Goal: Information Seeking & Learning: Learn about a topic

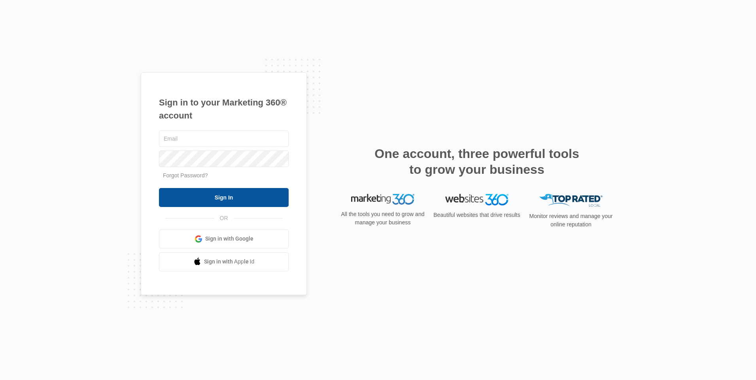
type input "[PERSON_NAME][EMAIL_ADDRESS][DOMAIN_NAME]"
click at [236, 199] on input "Sign In" at bounding box center [224, 197] width 130 height 19
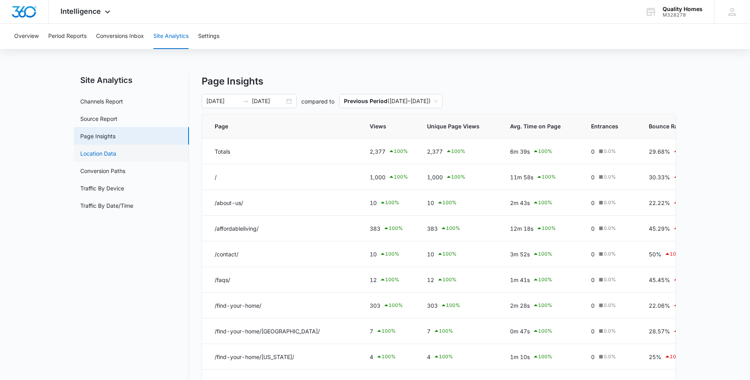
click at [116, 156] on link "Location Data" at bounding box center [98, 153] width 36 height 8
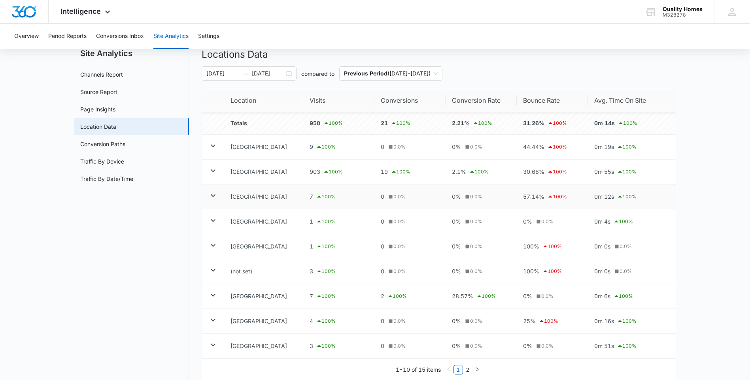
scroll to position [40, 0]
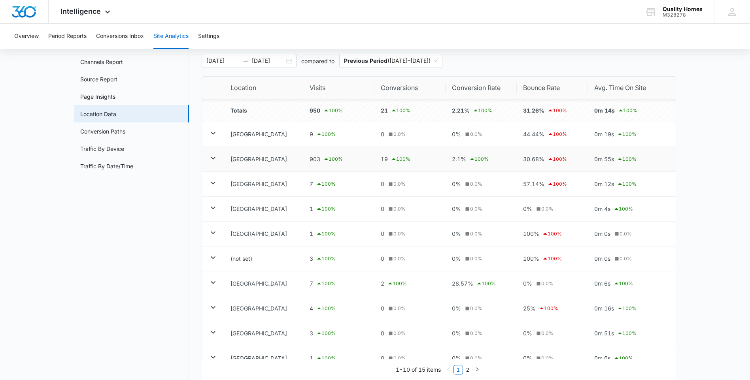
click at [215, 159] on icon at bounding box center [212, 157] width 9 height 9
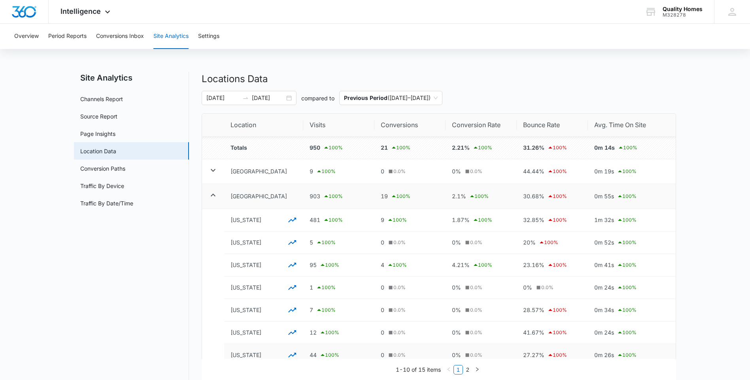
scroll to position [0, 0]
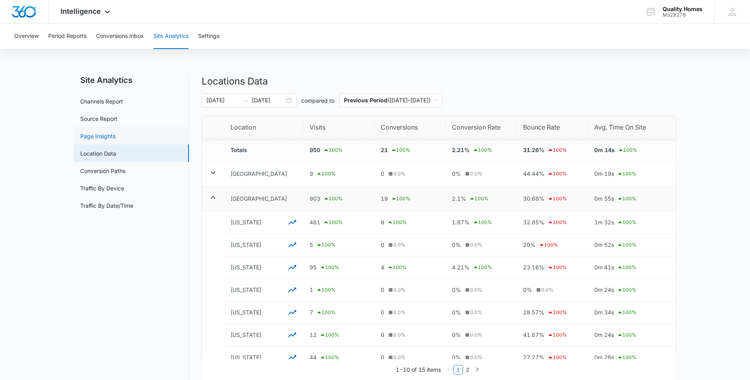
click at [100, 134] on link "Page Insights" at bounding box center [97, 136] width 35 height 8
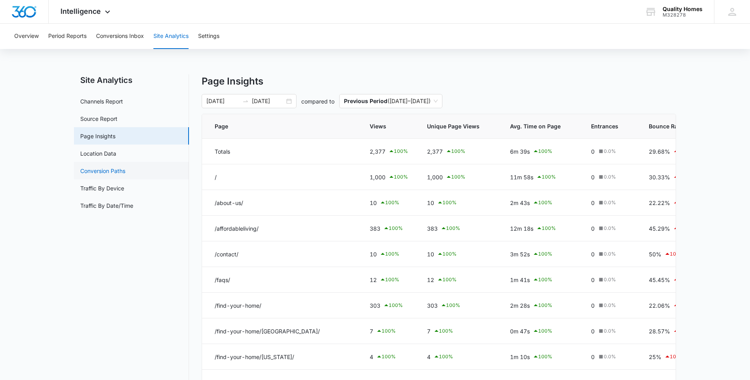
click at [108, 174] on link "Conversion Paths" at bounding box center [102, 171] width 45 height 8
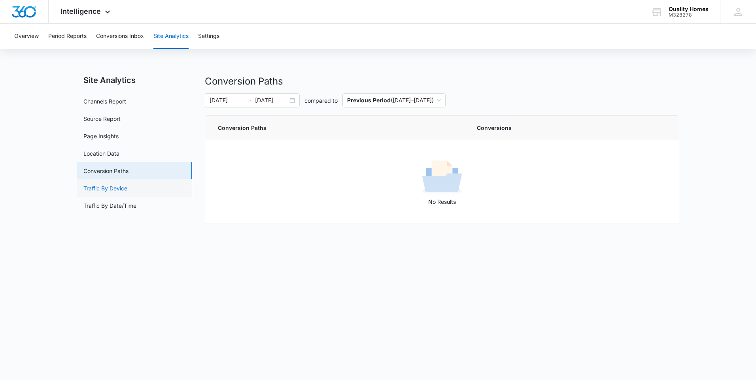
click at [118, 191] on link "Traffic By Device" at bounding box center [105, 188] width 44 height 8
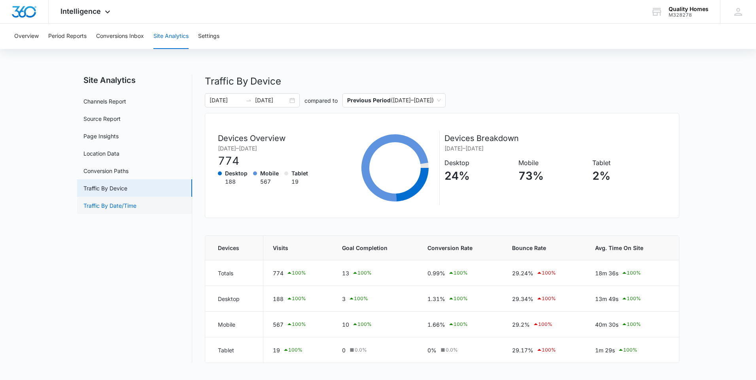
click at [103, 208] on link "Traffic By Date/Time" at bounding box center [109, 206] width 53 height 8
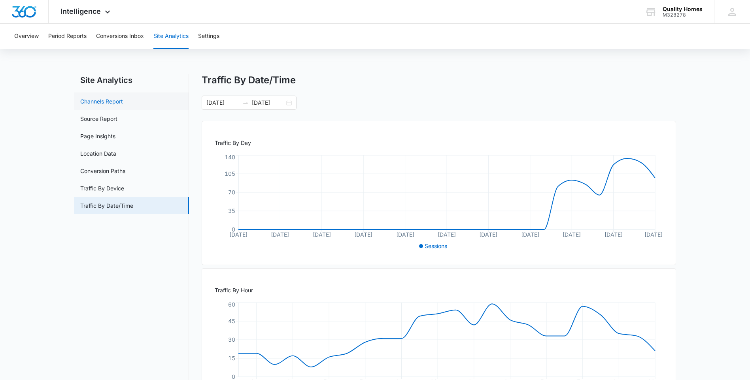
click at [117, 106] on link "Channels Report" at bounding box center [101, 101] width 43 height 8
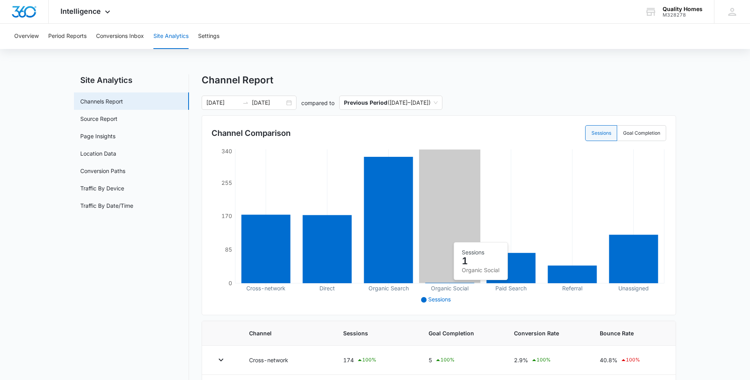
scroll to position [180, 0]
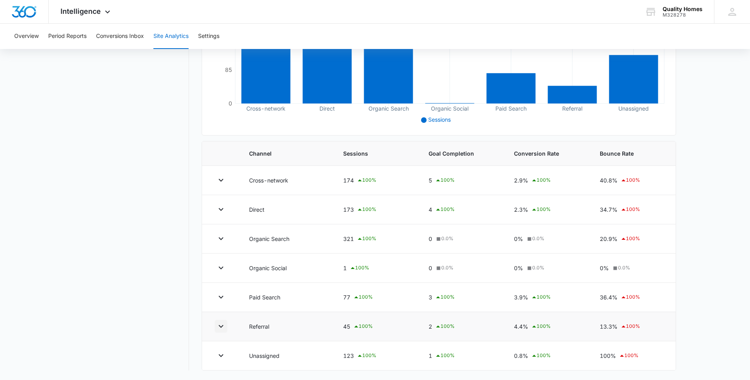
click at [215, 325] on button "button" at bounding box center [221, 326] width 13 height 13
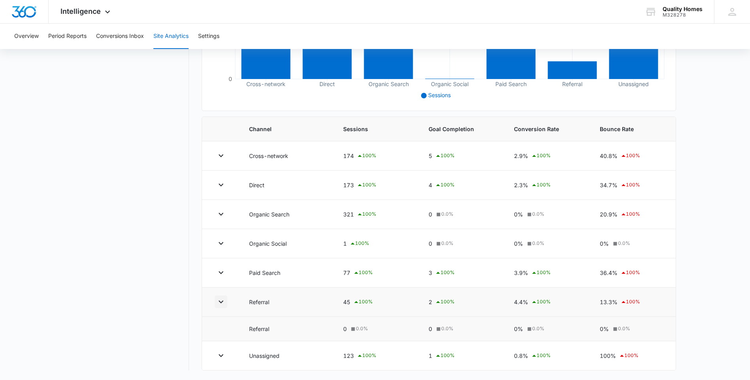
click at [222, 304] on icon "button" at bounding box center [220, 301] width 9 height 9
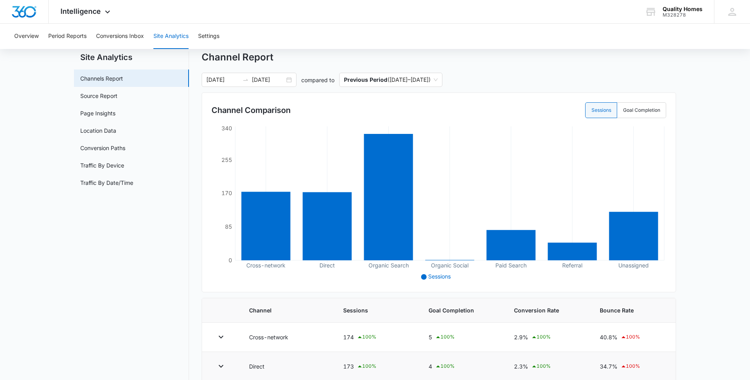
scroll to position [0, 0]
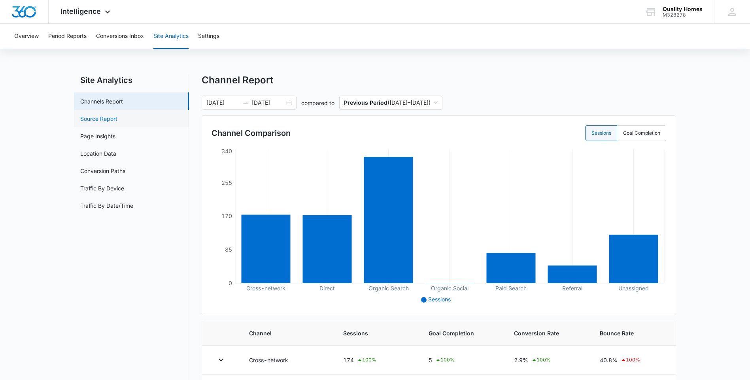
click at [117, 123] on link "Source Report" at bounding box center [98, 119] width 37 height 8
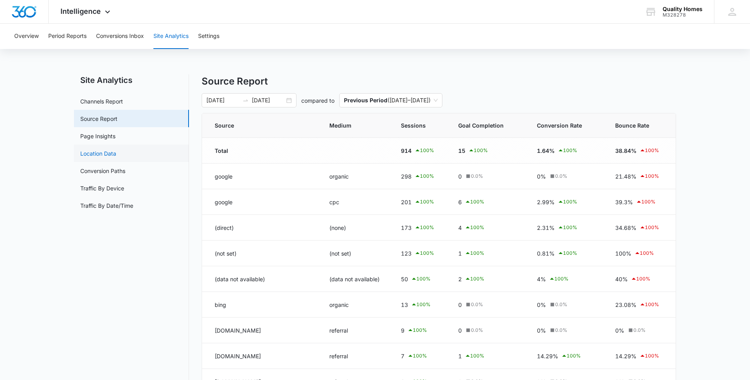
click at [116, 152] on link "Location Data" at bounding box center [98, 153] width 36 height 8
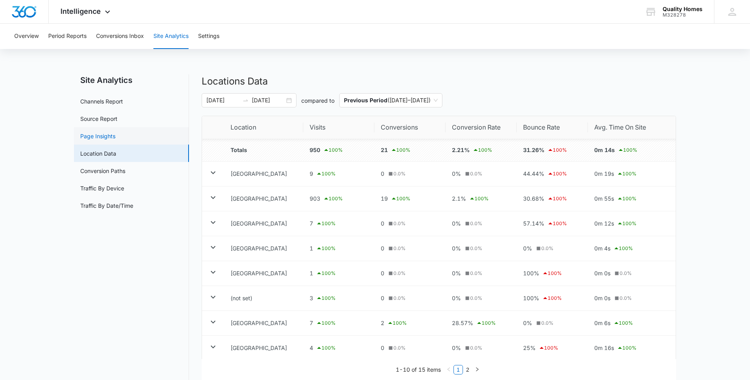
click at [104, 139] on link "Page Insights" at bounding box center [97, 136] width 35 height 8
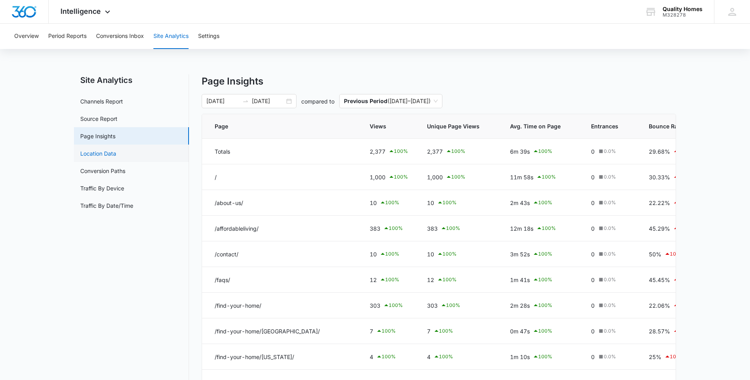
click at [105, 153] on link "Location Data" at bounding box center [98, 153] width 36 height 8
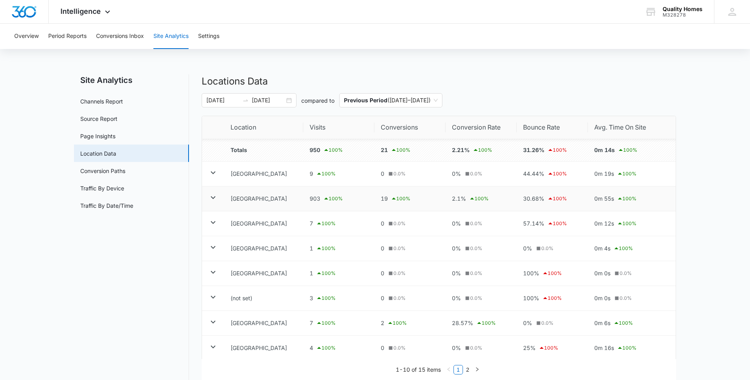
click at [210, 197] on icon at bounding box center [212, 197] width 9 height 9
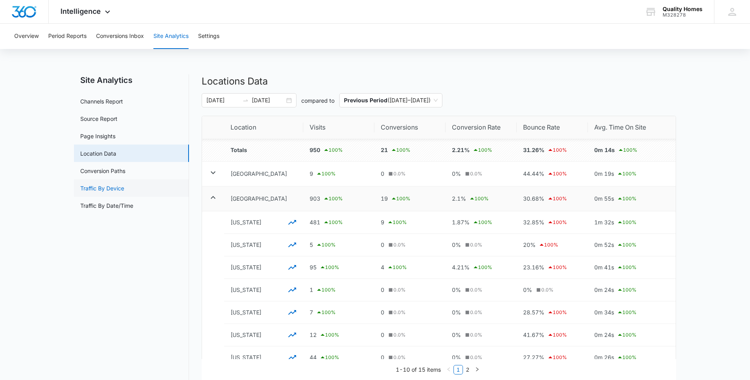
click at [107, 190] on link "Traffic By Device" at bounding box center [102, 188] width 44 height 8
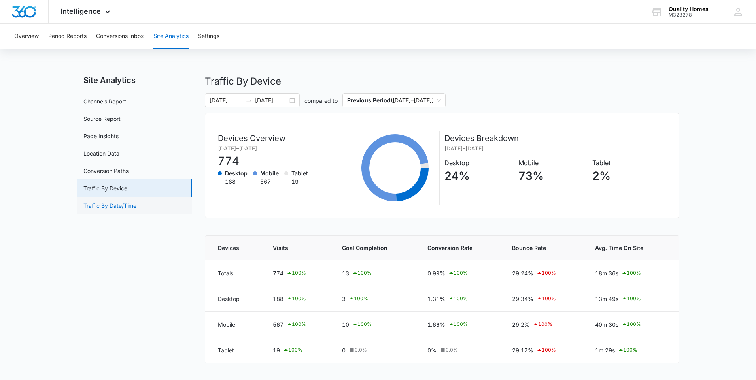
click at [114, 206] on link "Traffic By Date/Time" at bounding box center [109, 206] width 53 height 8
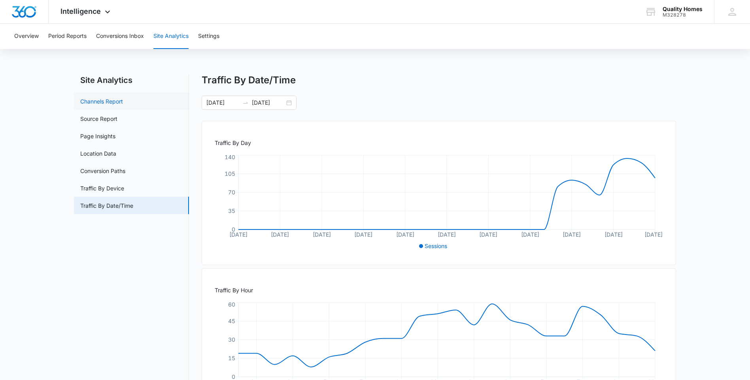
click at [108, 102] on link "Channels Report" at bounding box center [101, 101] width 43 height 8
